Goal: Find specific page/section: Find specific page/section

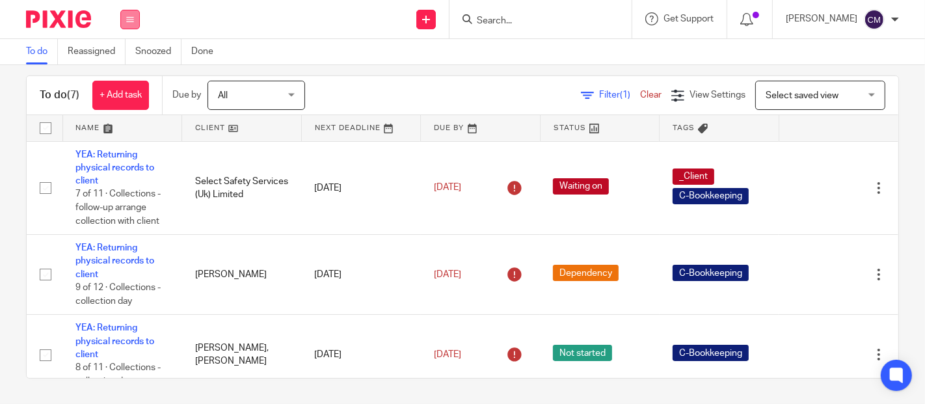
scroll to position [406, 0]
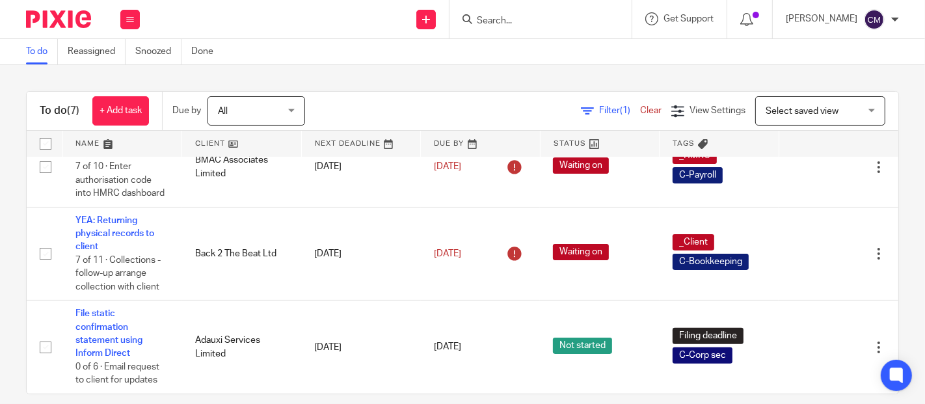
scroll to position [16, 0]
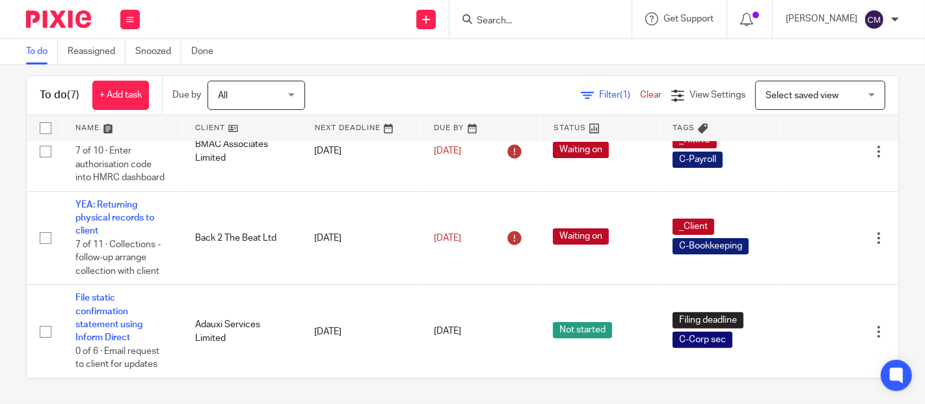
click at [575, 21] on input "Search" at bounding box center [533, 22] width 117 height 12
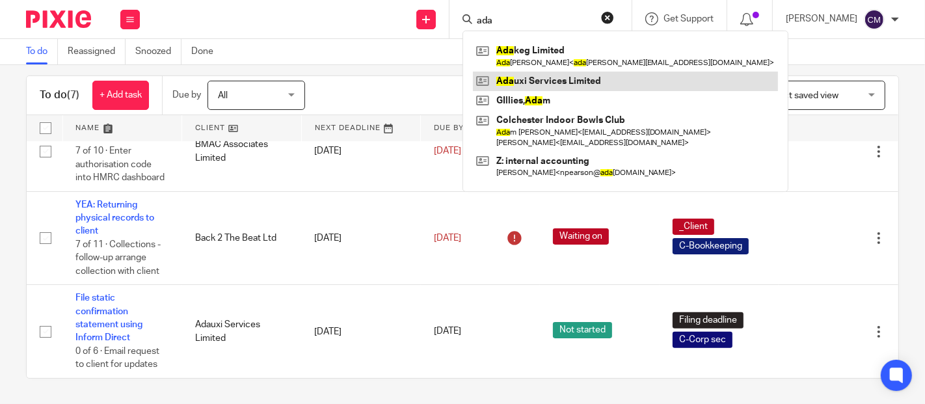
type input "ada"
click at [532, 77] on link at bounding box center [625, 82] width 305 height 20
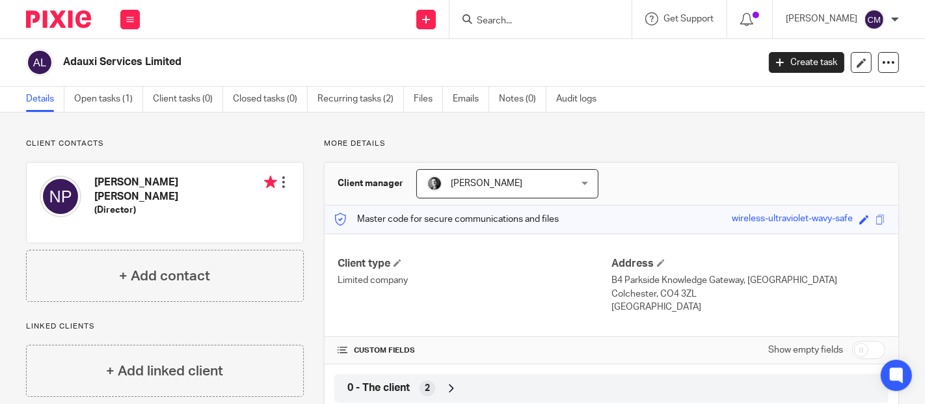
scroll to position [217, 0]
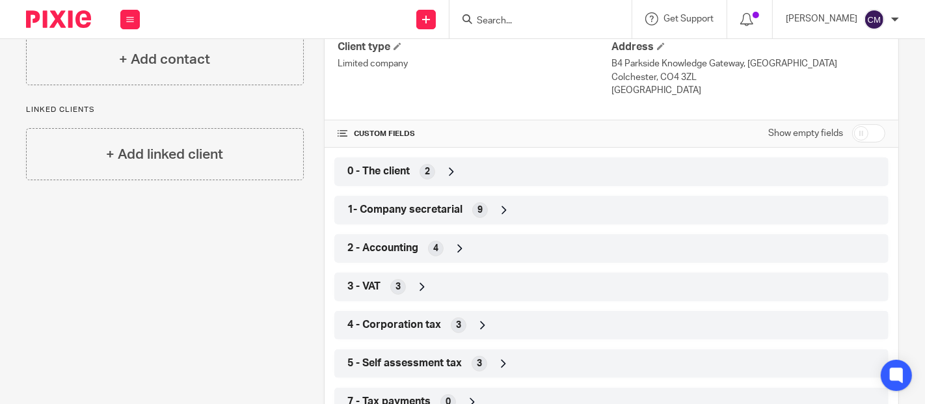
click at [367, 215] on span "1- Company secretarial" at bounding box center [404, 210] width 115 height 14
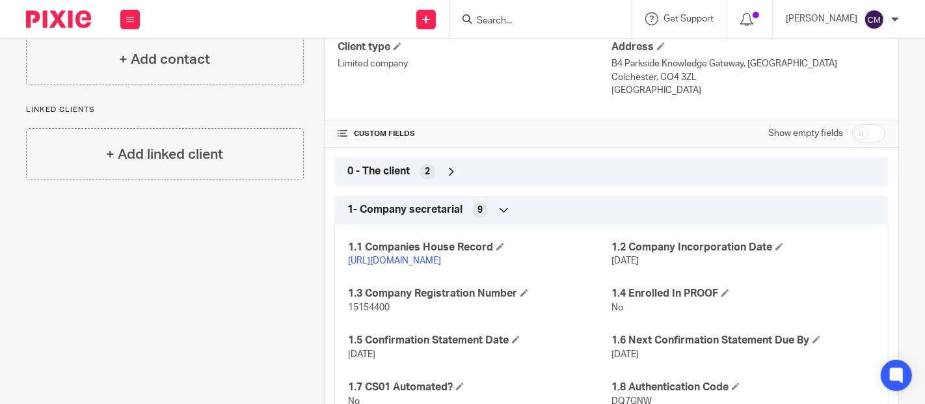
click at [380, 259] on link "https://find-and-update.company-information.service.gov.uk/company/15154400" at bounding box center [394, 260] width 93 height 9
